Goal: Task Accomplishment & Management: Manage account settings

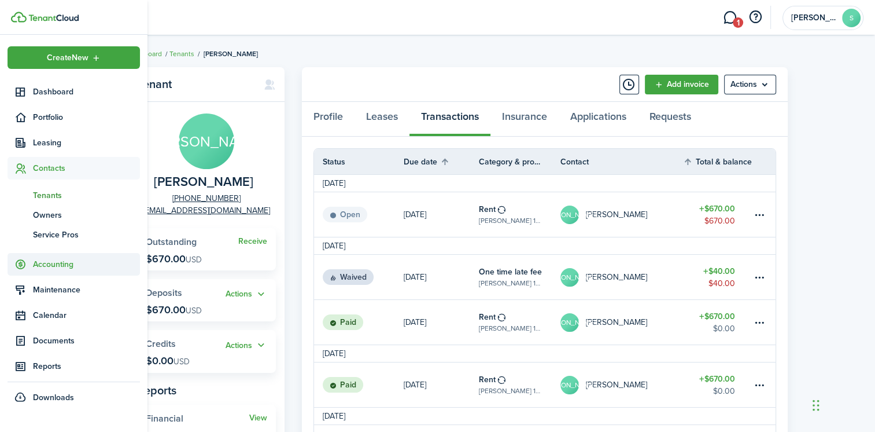
click at [53, 264] on span "Accounting" at bounding box center [86, 264] width 107 height 12
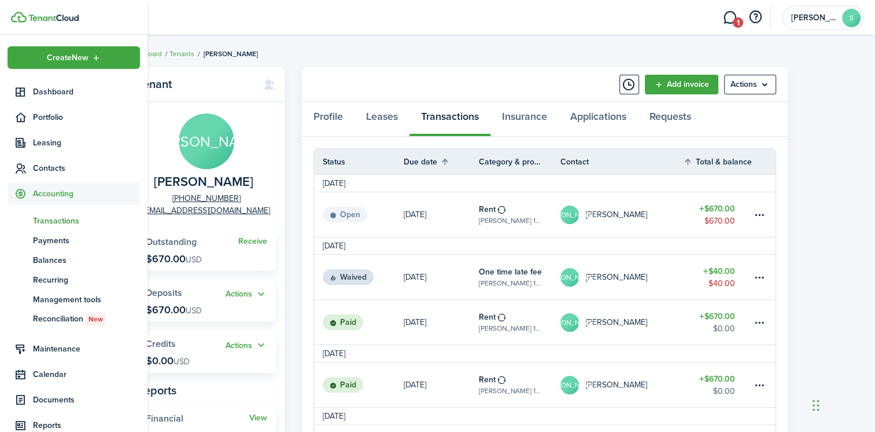
click at [51, 219] on span "Transactions" at bounding box center [86, 221] width 107 height 12
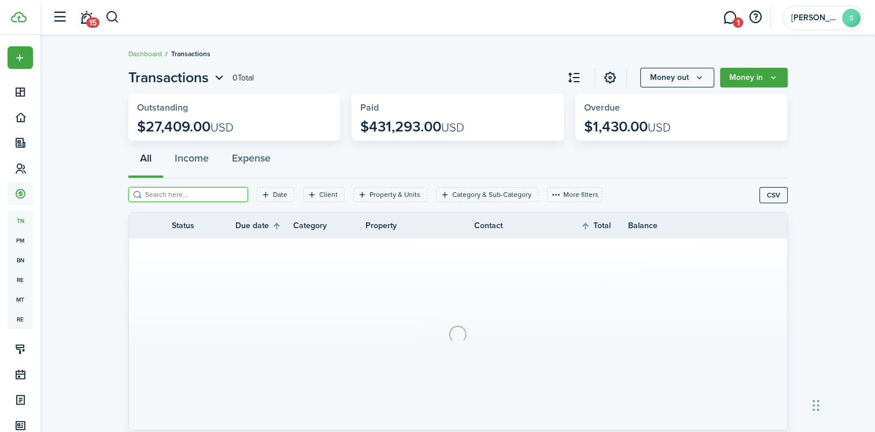
click at [157, 191] on input "search" at bounding box center [193, 194] width 102 height 11
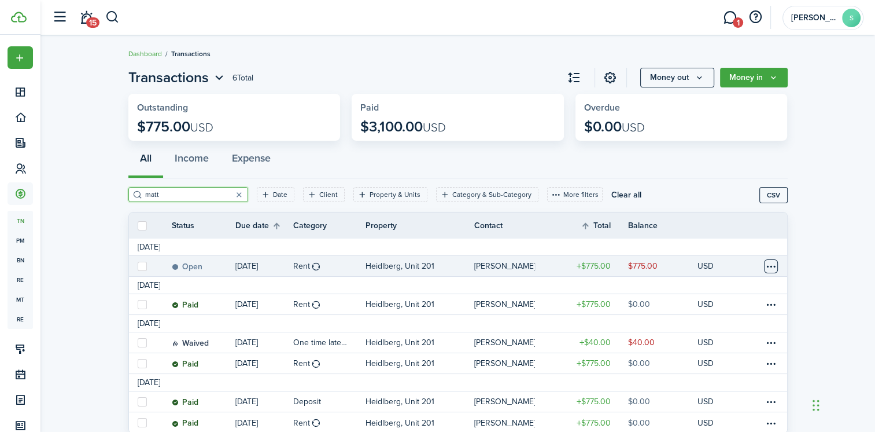
type input "matt"
click at [766, 269] on table-menu-btn-icon at bounding box center [771, 266] width 14 height 14
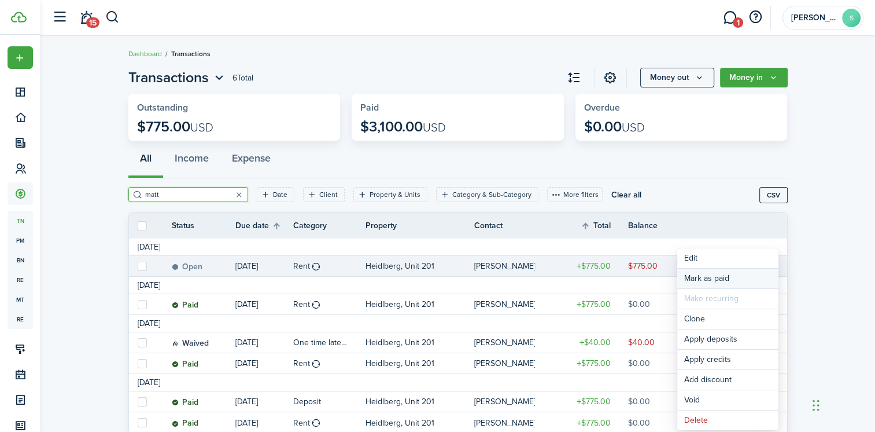
click at [715, 281] on link "Mark as paid" at bounding box center [728, 278] width 101 height 20
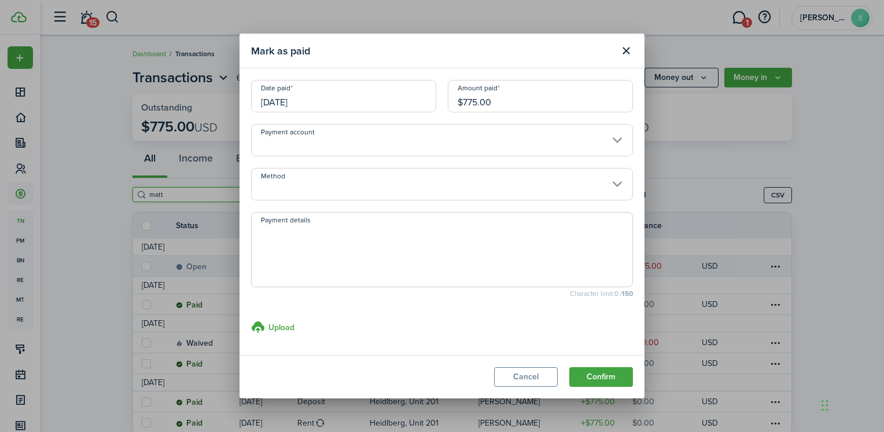
click at [326, 188] on input "Method" at bounding box center [442, 184] width 382 height 32
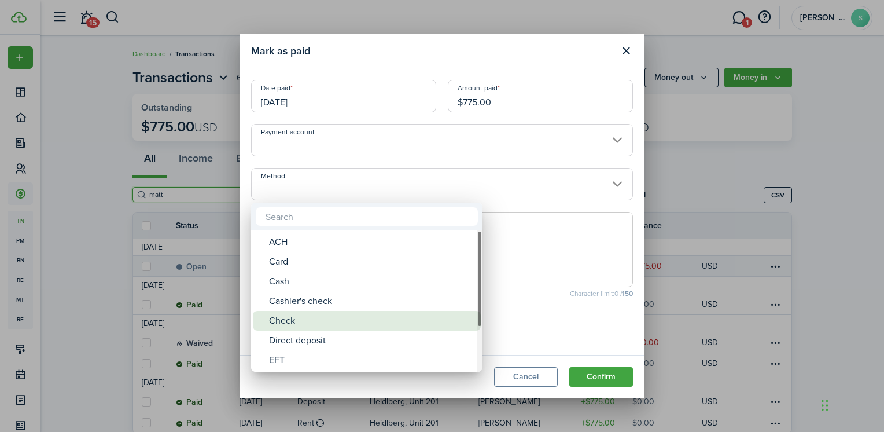
click at [281, 316] on div "Check" at bounding box center [371, 321] width 205 height 20
type input "Check"
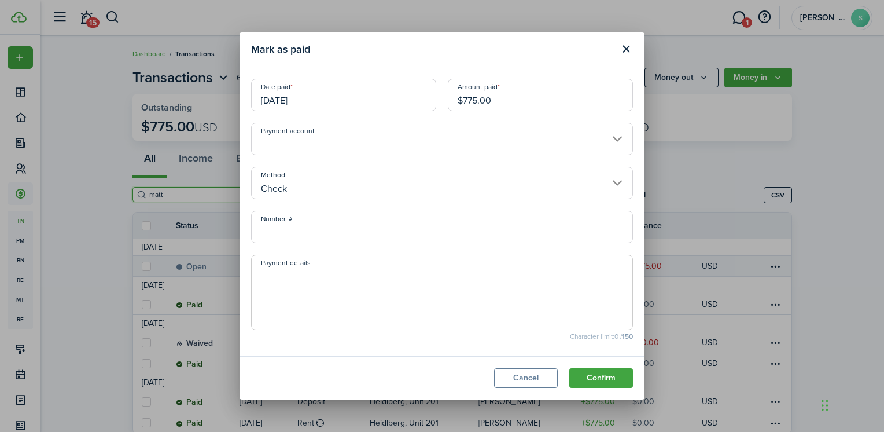
click at [284, 236] on input "Number, #" at bounding box center [442, 227] width 382 height 32
type input "504"
click at [602, 372] on button "Confirm" at bounding box center [601, 378] width 64 height 20
